Goal: Find specific page/section: Find specific page/section

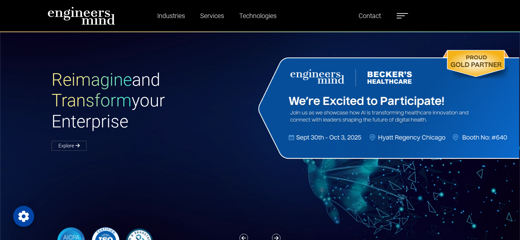
click at [222, 54] on div "Reimagine and Transform your Enterprise Explore" at bounding box center [264, 163] width 528 height 263
click at [367, 17] on link "Contact" at bounding box center [370, 15] width 28 height 15
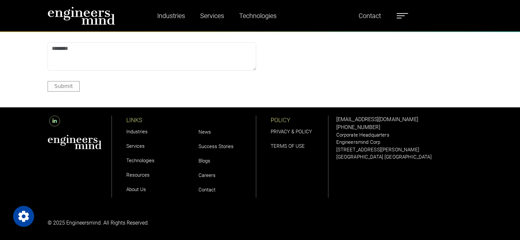
scroll to position [817, 0]
click at [205, 176] on link "Careers" at bounding box center [207, 175] width 17 height 6
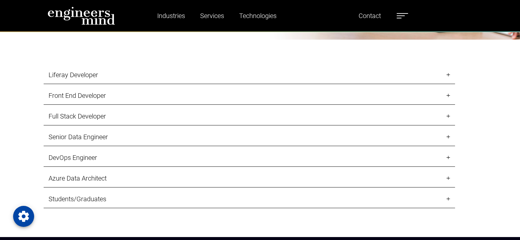
scroll to position [690, 0]
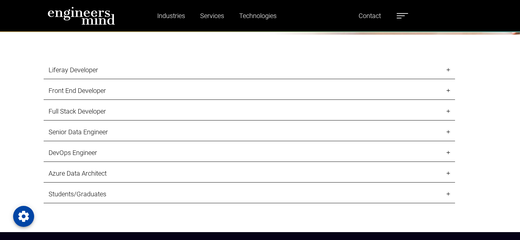
click at [295, 135] on link "Senior Data Engineer" at bounding box center [250, 132] width 412 height 18
